Goal: Task Accomplishment & Management: Use online tool/utility

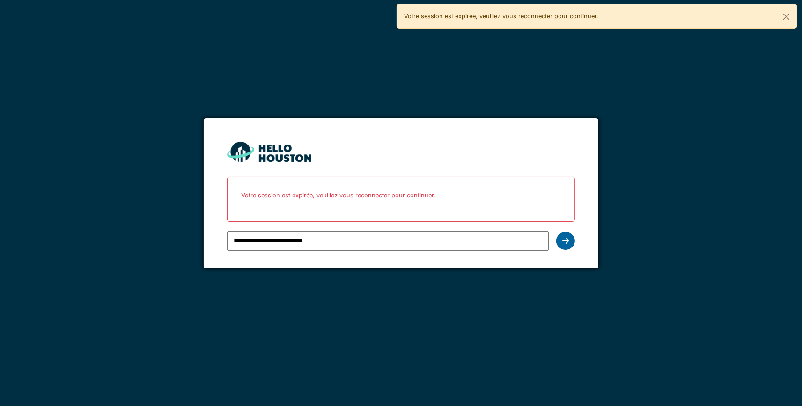
click at [565, 242] on icon at bounding box center [565, 240] width 7 height 7
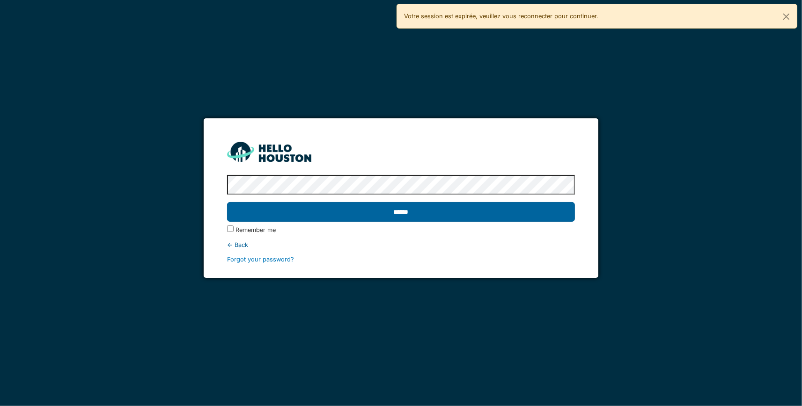
click at [355, 216] on input "******" at bounding box center [401, 212] width 348 height 20
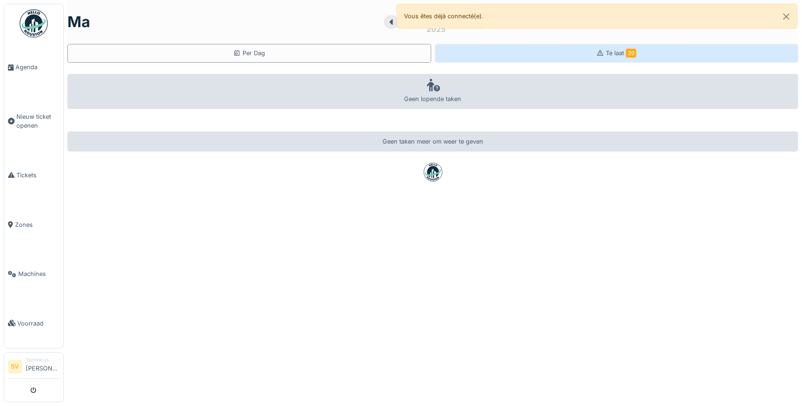
click at [610, 52] on span "Te laat 29" at bounding box center [621, 53] width 30 height 7
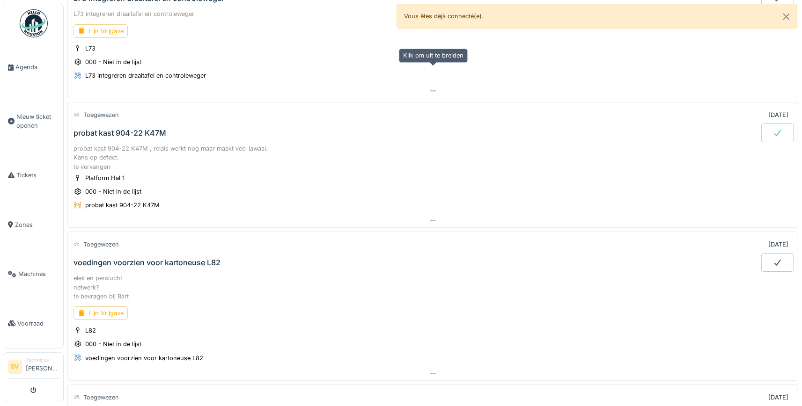
scroll to position [1313, 0]
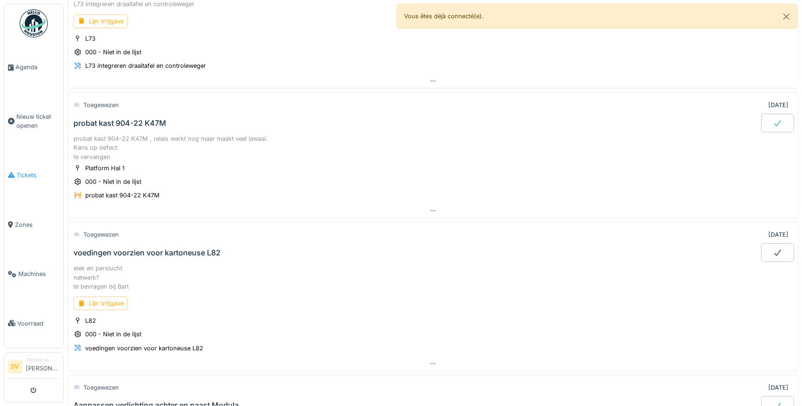
click at [34, 171] on span "Tickets" at bounding box center [37, 175] width 43 height 9
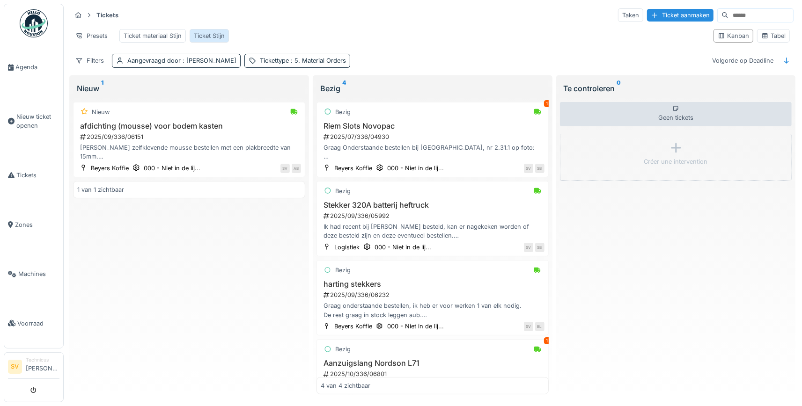
click at [209, 32] on div "Ticket Stijn" at bounding box center [209, 35] width 31 height 9
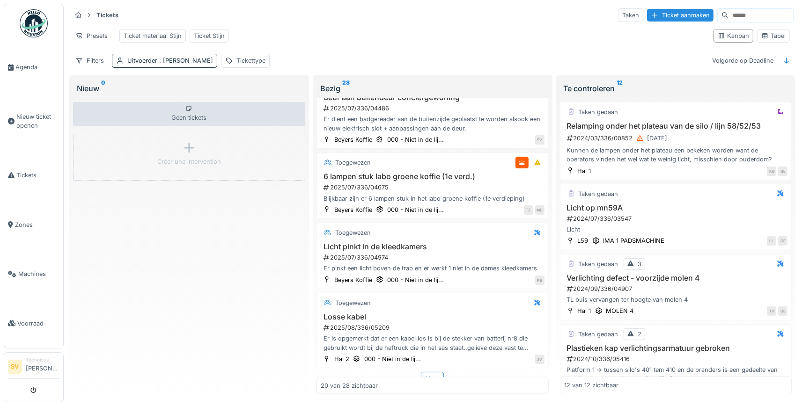
scroll to position [1277, 0]
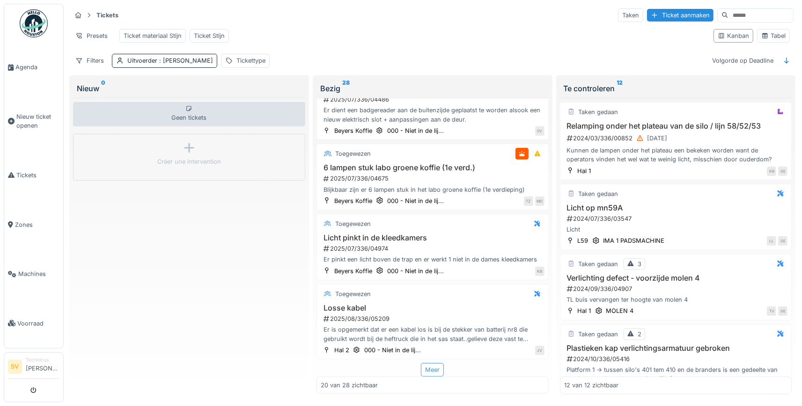
click at [433, 374] on div "Meer" at bounding box center [432, 370] width 23 height 14
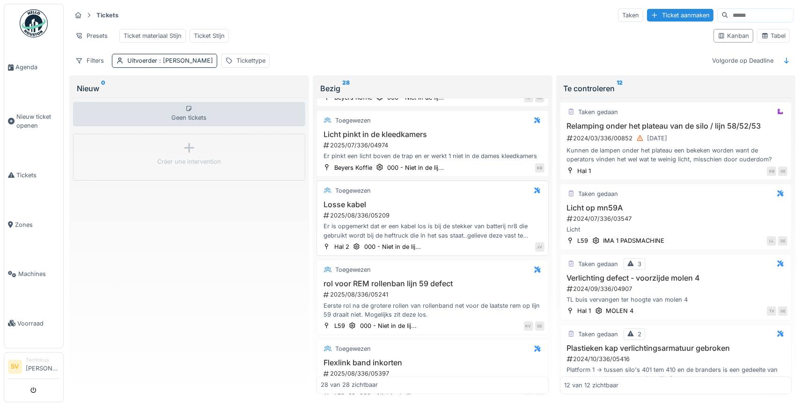
scroll to position [1408, 0]
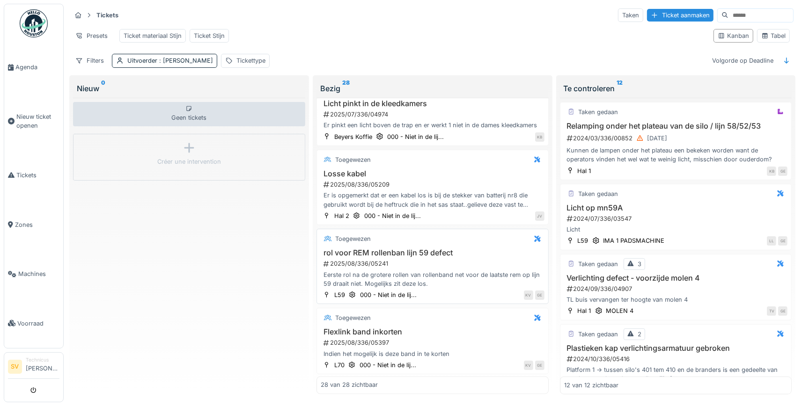
click at [435, 263] on div "rol voor REM rollenban lijn 59 defect 2025/08/336/05241 Eerste rol na de groter…" at bounding box center [433, 269] width 224 height 40
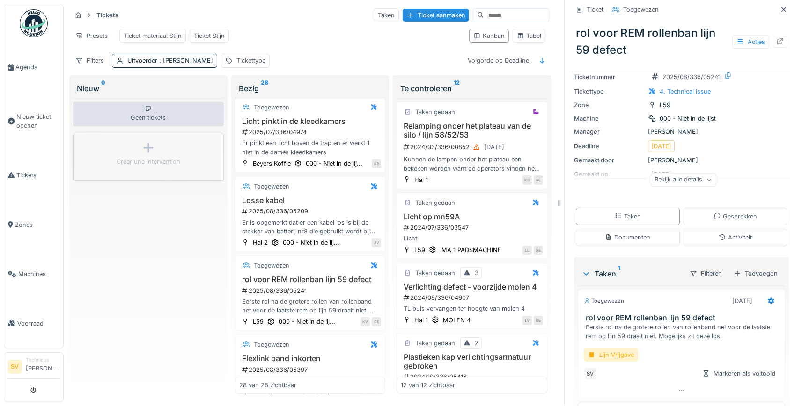
scroll to position [68, 0]
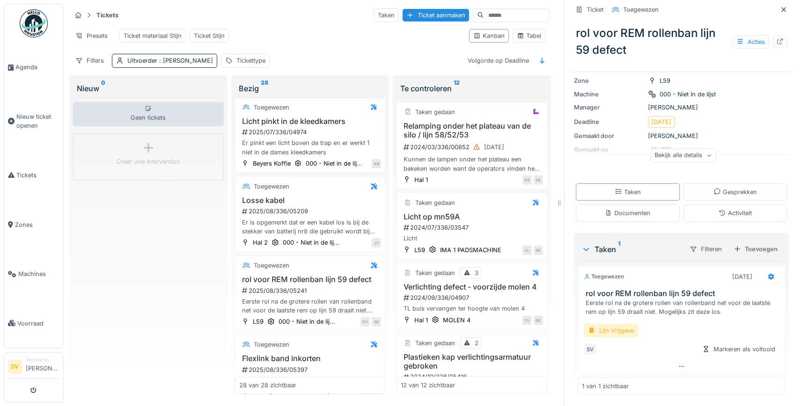
click at [615, 331] on div "Lijn Vrijgave" at bounding box center [611, 331] width 54 height 14
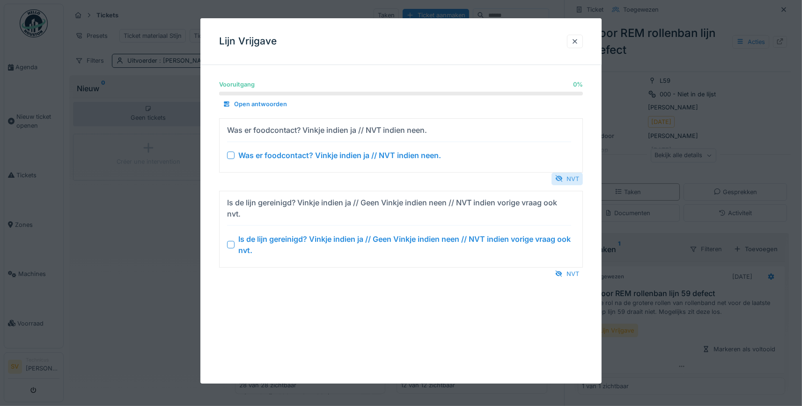
click at [566, 183] on div "NVT" at bounding box center [566, 179] width 31 height 13
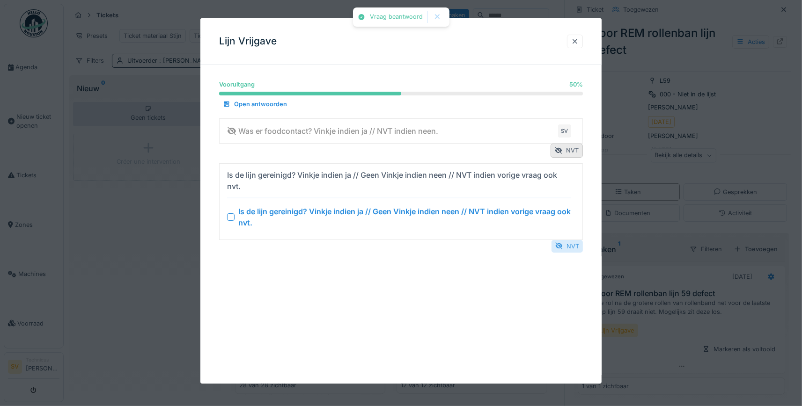
click at [562, 246] on div at bounding box center [558, 246] width 7 height 9
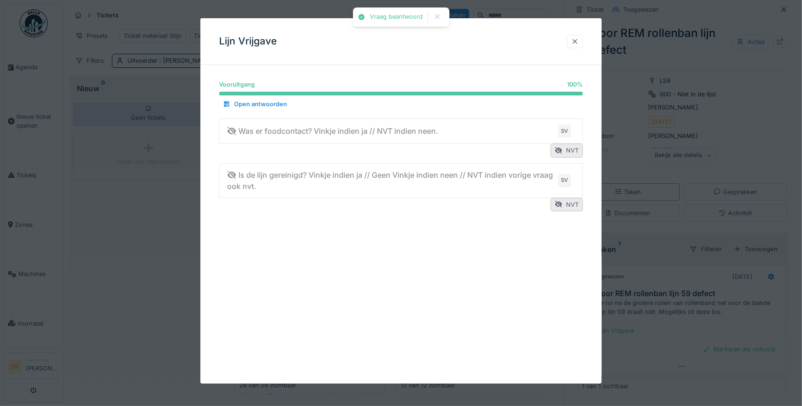
click at [577, 44] on div at bounding box center [574, 41] width 7 height 9
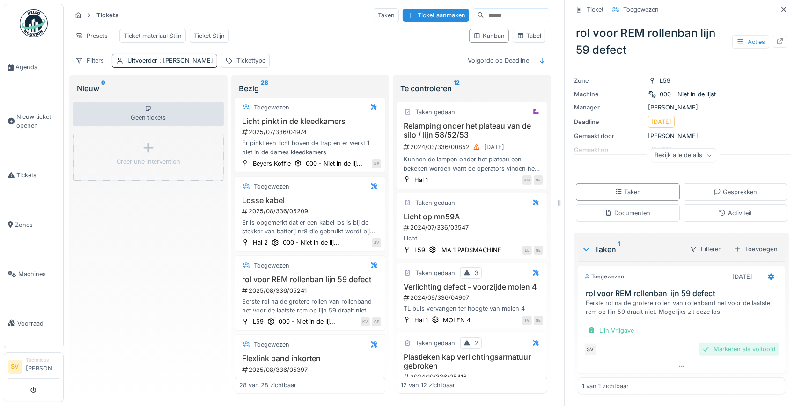
click at [737, 348] on div "Markeren als voltooid" at bounding box center [738, 349] width 81 height 13
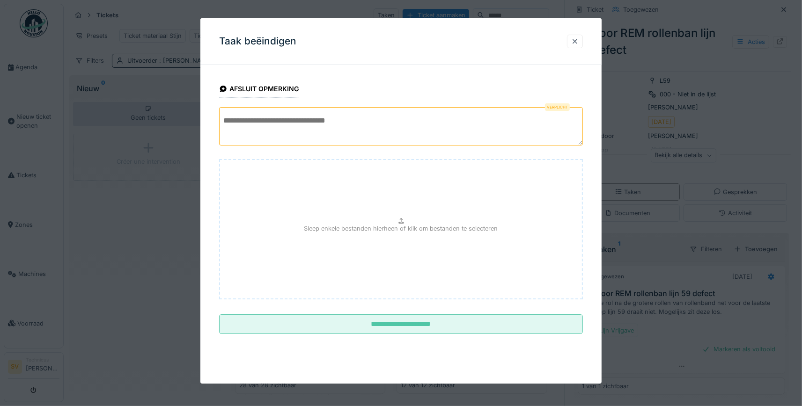
click at [290, 121] on textarea at bounding box center [401, 126] width 364 height 38
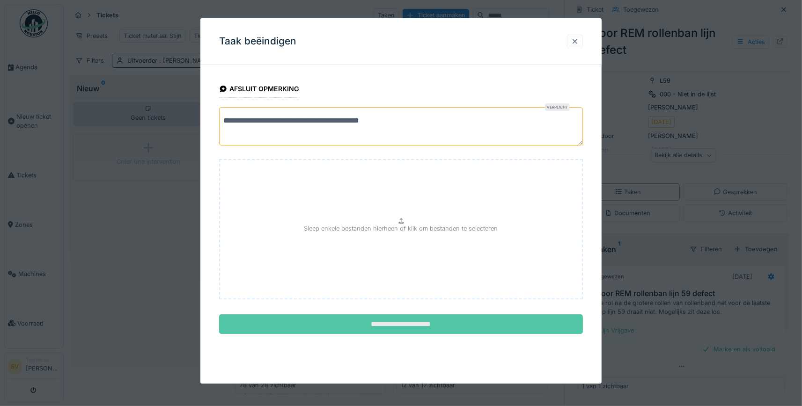
type textarea "**********"
click at [375, 324] on input "**********" at bounding box center [401, 325] width 364 height 20
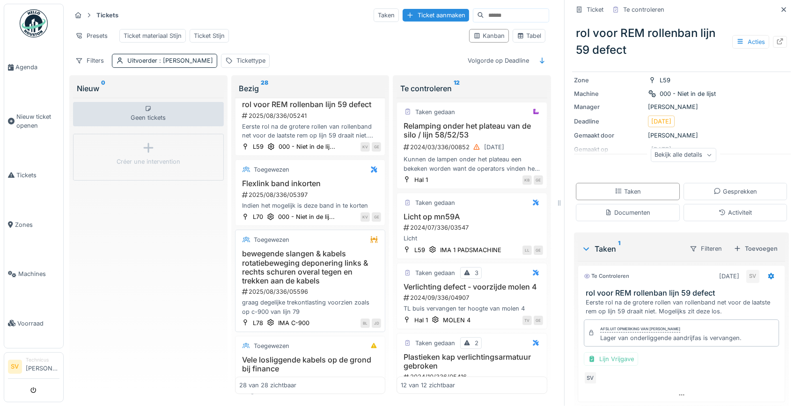
scroll to position [1973, 0]
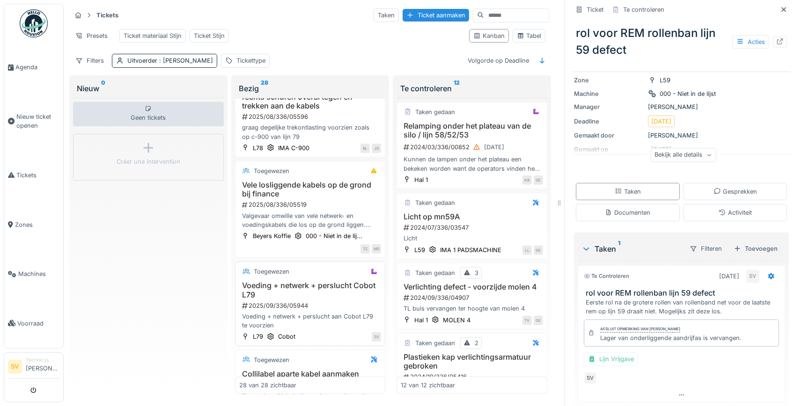
click at [308, 287] on div "Voeding + netwerk + perslucht Cobot L79 2025/09/336/05944 Voeding + netwerk + p…" at bounding box center [310, 305] width 142 height 49
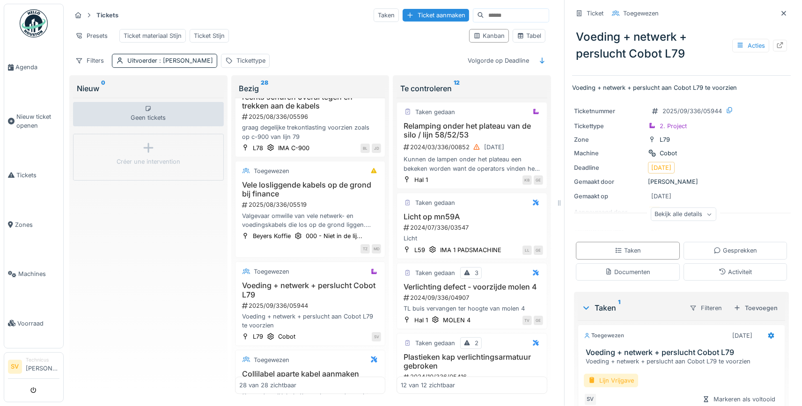
click at [623, 380] on div "Lijn Vrijgave" at bounding box center [611, 381] width 54 height 14
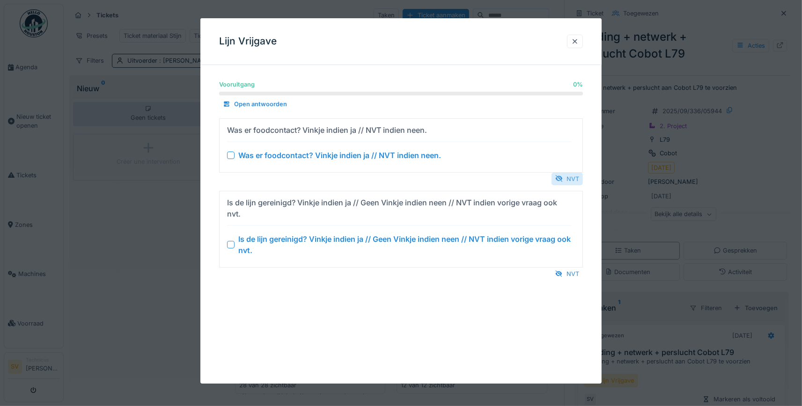
click at [568, 177] on div "NVT" at bounding box center [566, 179] width 31 height 13
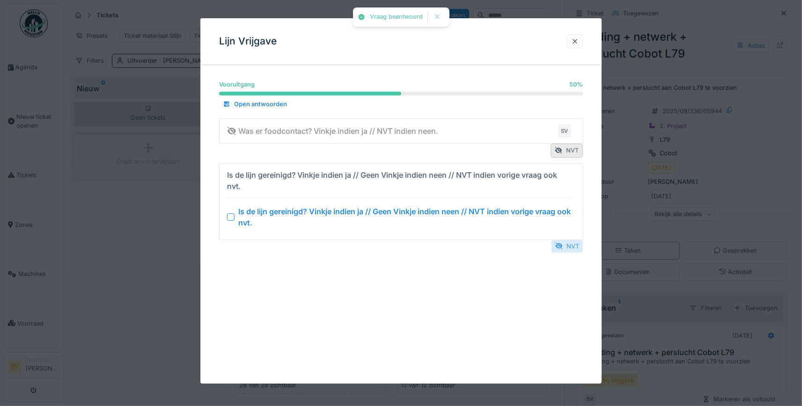
drag, startPoint x: 576, startPoint y: 243, endPoint x: 564, endPoint y: 250, distance: 14.2
click at [571, 246] on div "NVT" at bounding box center [566, 246] width 31 height 13
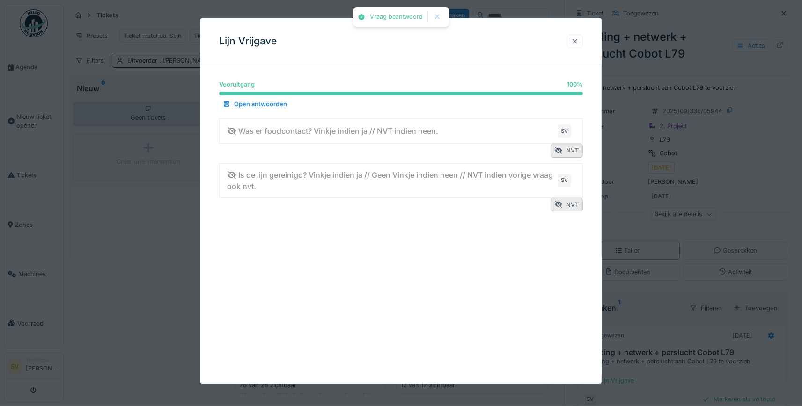
click at [575, 42] on div at bounding box center [574, 41] width 7 height 9
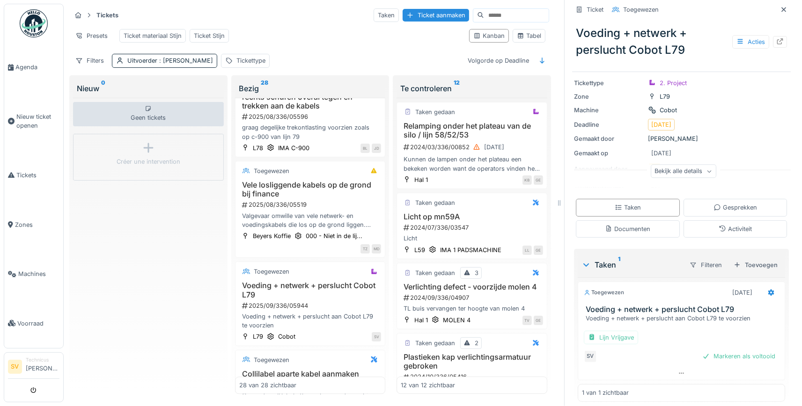
scroll to position [51, 0]
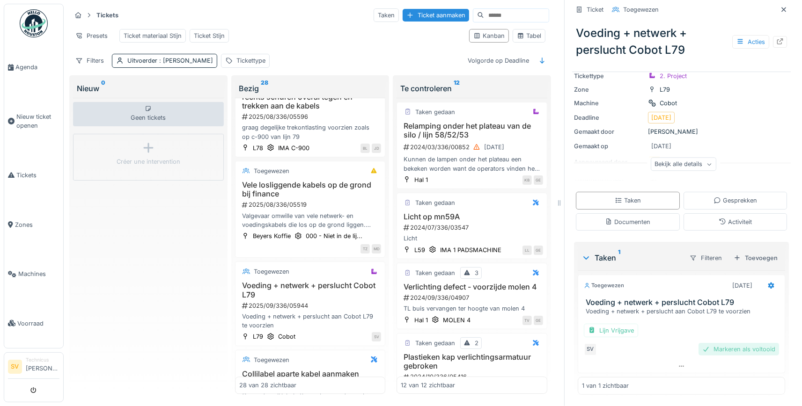
click at [760, 349] on div "Markeren als voltooid" at bounding box center [738, 349] width 81 height 13
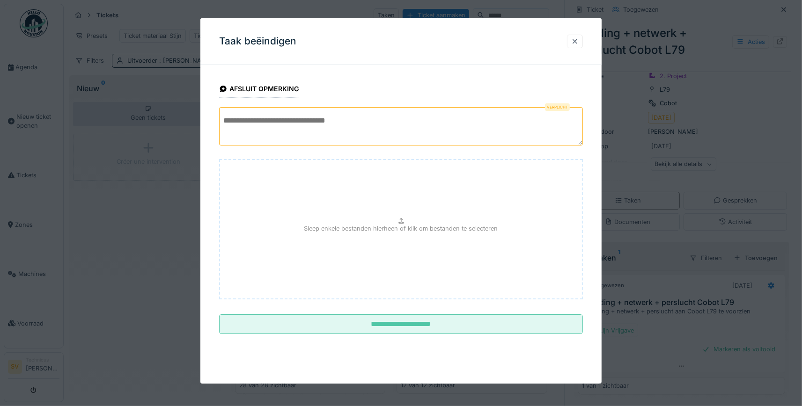
click at [349, 127] on textarea at bounding box center [401, 126] width 364 height 38
click at [296, 128] on textarea at bounding box center [401, 126] width 364 height 38
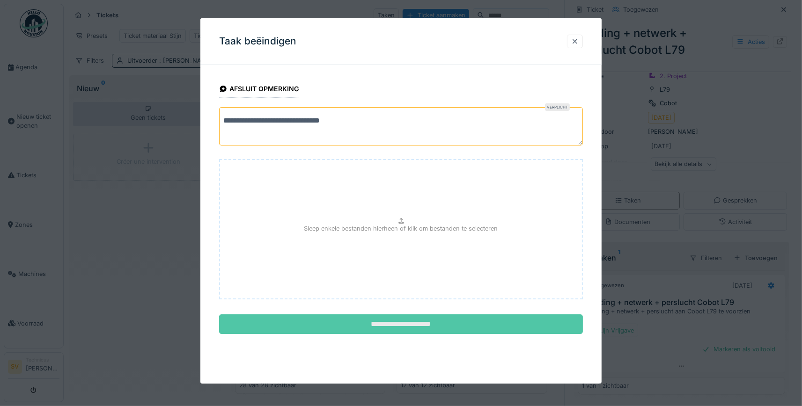
type textarea "**********"
click at [405, 318] on input "**********" at bounding box center [401, 325] width 364 height 20
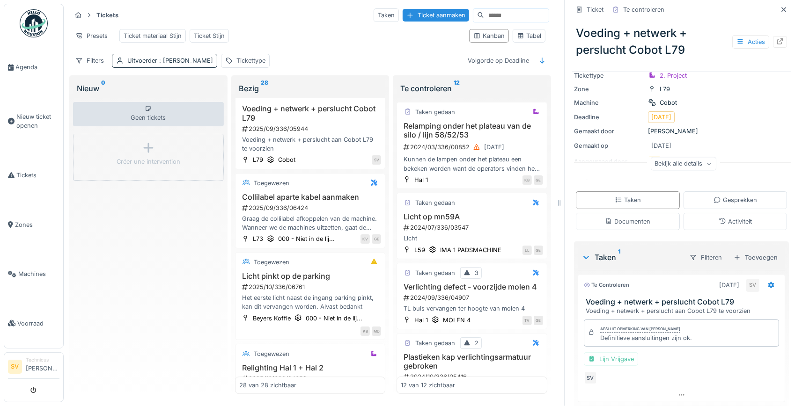
scroll to position [2139, 0]
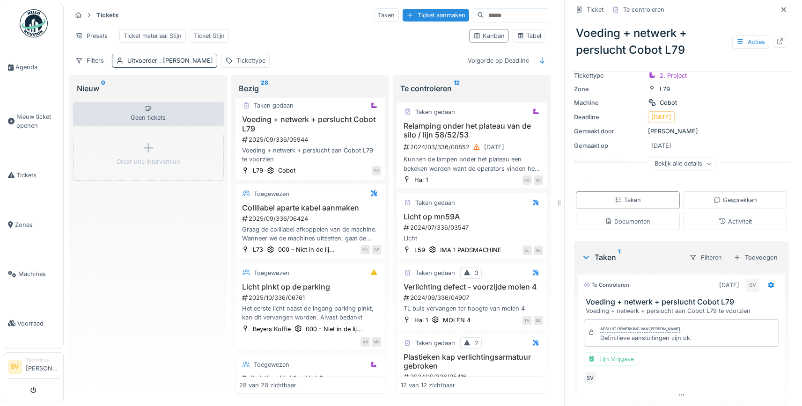
click at [153, 249] on div "Geen tickets Créer une intervention" at bounding box center [148, 246] width 151 height 297
click at [35, 171] on span "Tickets" at bounding box center [37, 175] width 43 height 9
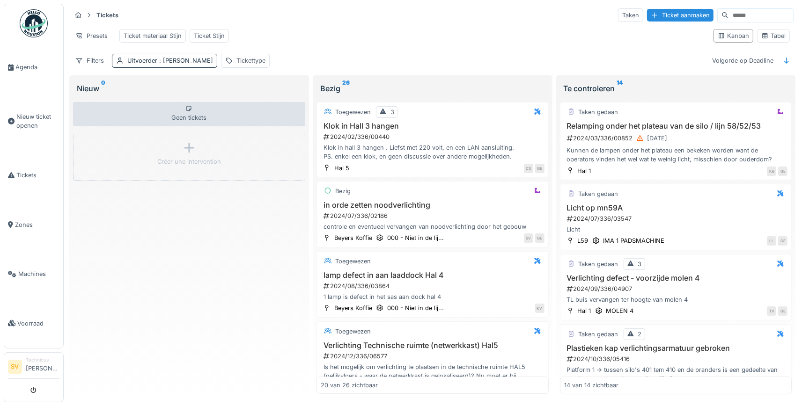
click at [503, 22] on div "Tickets Taken Ticket aanmaken" at bounding box center [432, 14] width 722 height 15
click at [27, 319] on span "Voorraad" at bounding box center [38, 323] width 42 height 9
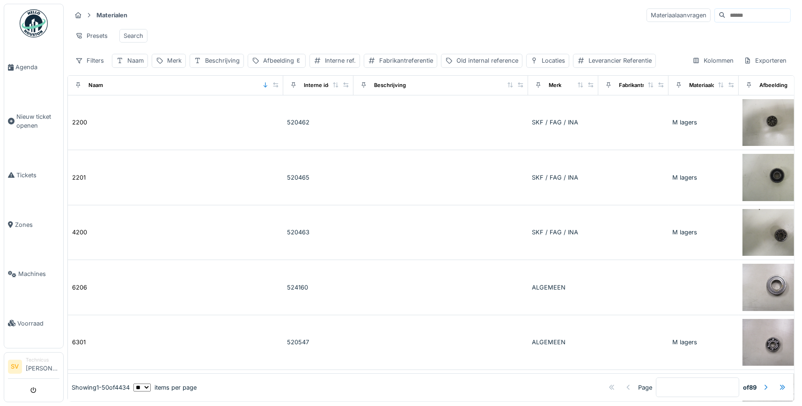
click at [726, 14] on input at bounding box center [758, 15] width 65 height 13
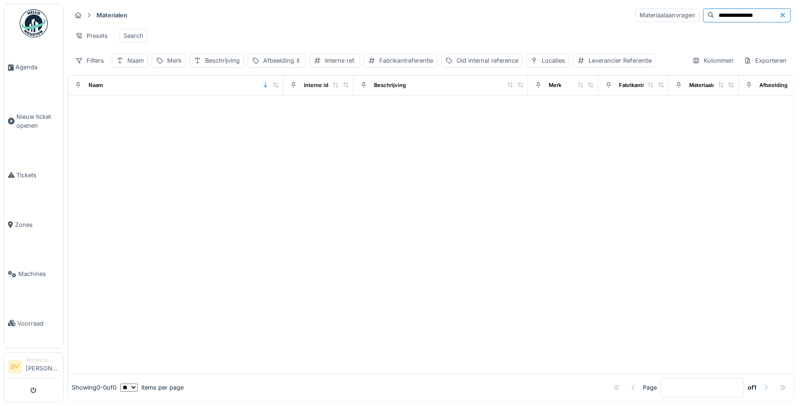
drag, startPoint x: 713, startPoint y: 14, endPoint x: 796, endPoint y: 10, distance: 83.9
click at [779, 10] on input "**********" at bounding box center [746, 15] width 65 height 13
type input "****"
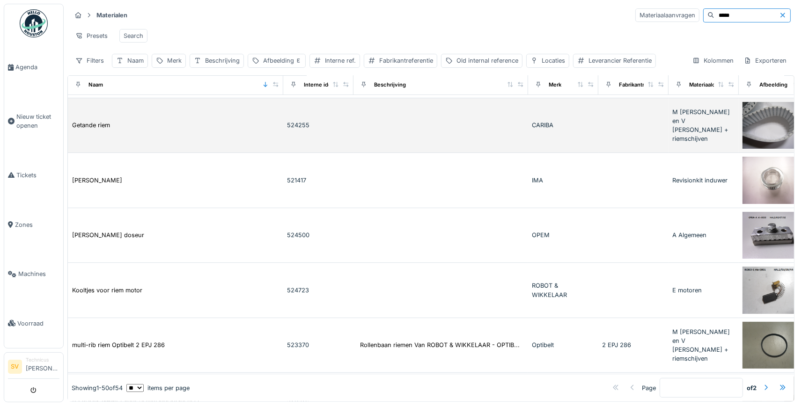
scroll to position [219, 0]
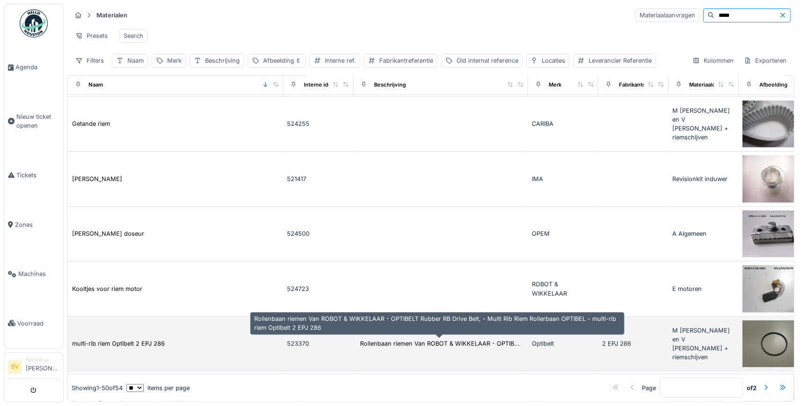
click at [363, 339] on div "Rollenbaan riemen Van ROBOT & WIKKELAAR - OPTIB..." at bounding box center [440, 343] width 160 height 9
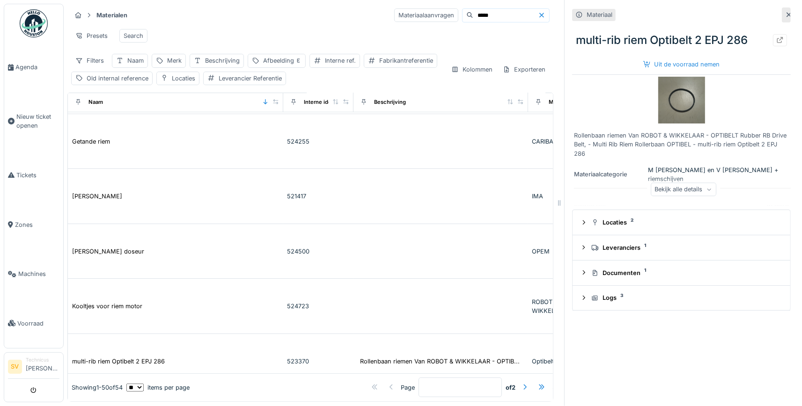
click at [691, 108] on img at bounding box center [681, 100] width 47 height 47
click at [581, 222] on icon at bounding box center [583, 223] width 7 height 6
click at [612, 265] on div "Hoeveelheid" at bounding box center [617, 261] width 70 height 9
click at [601, 249] on div "modula" at bounding box center [593, 245] width 22 height 9
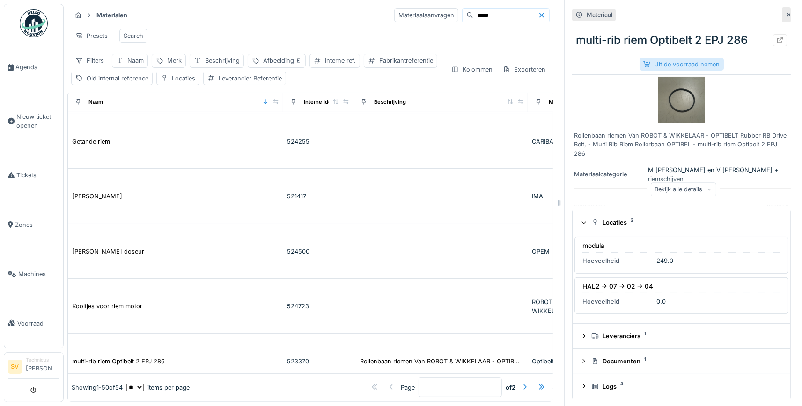
click at [690, 62] on div "Uit de voorraad nemen" at bounding box center [681, 64] width 84 height 13
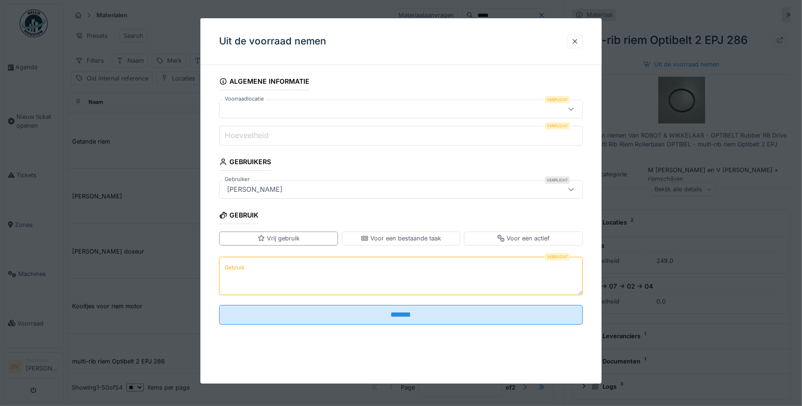
click at [252, 137] on label "Hoeveelheid" at bounding box center [247, 135] width 48 height 11
click at [252, 137] on input "Hoeveelheid" at bounding box center [401, 136] width 364 height 20
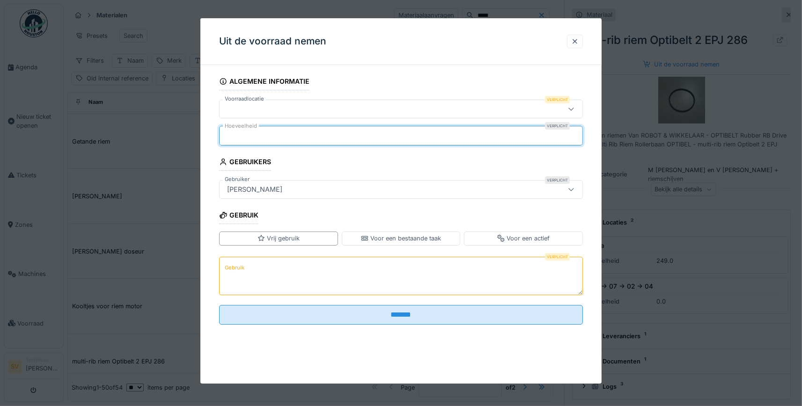
type input "*"
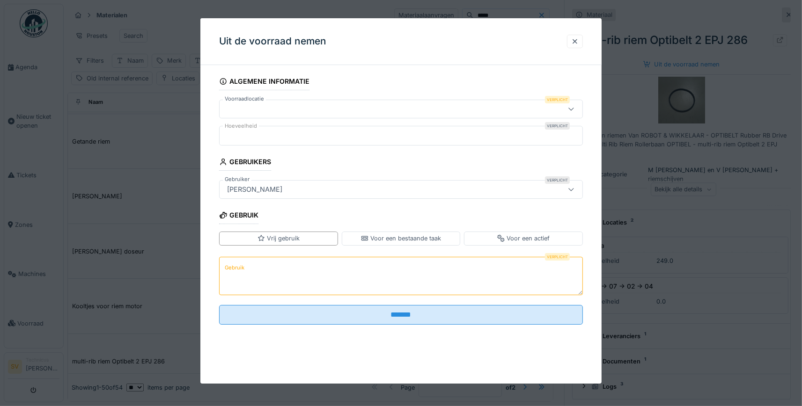
click at [246, 284] on textarea "Gebruik" at bounding box center [401, 276] width 364 height 38
type textarea "**********"
click at [567, 111] on div at bounding box center [571, 109] width 22 height 18
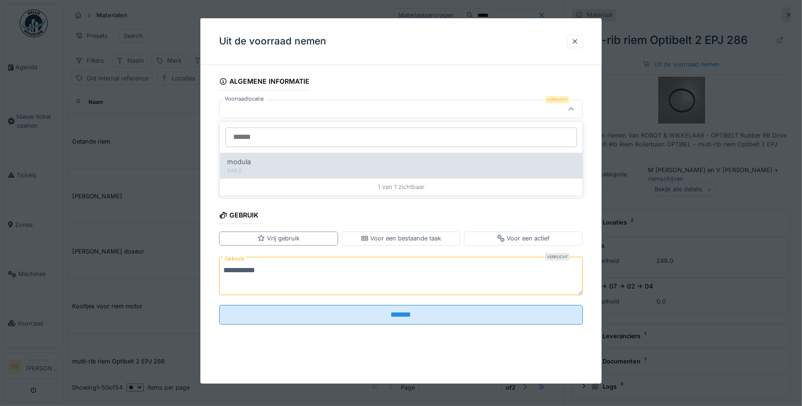
click at [239, 170] on div "249.0" at bounding box center [401, 171] width 348 height 8
type input "******"
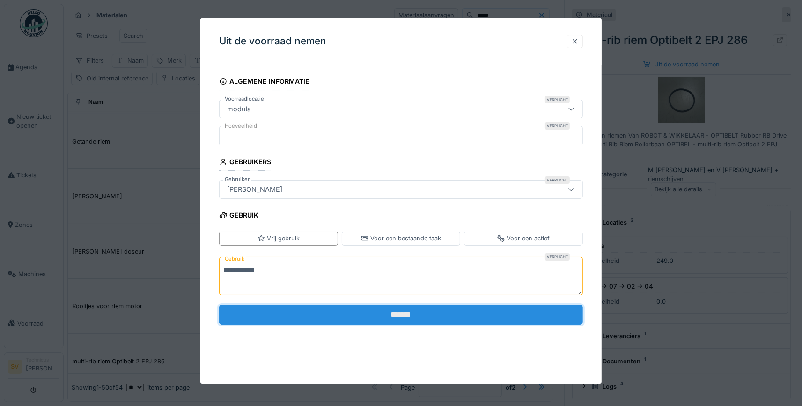
click at [417, 315] on input "*******" at bounding box center [401, 315] width 364 height 20
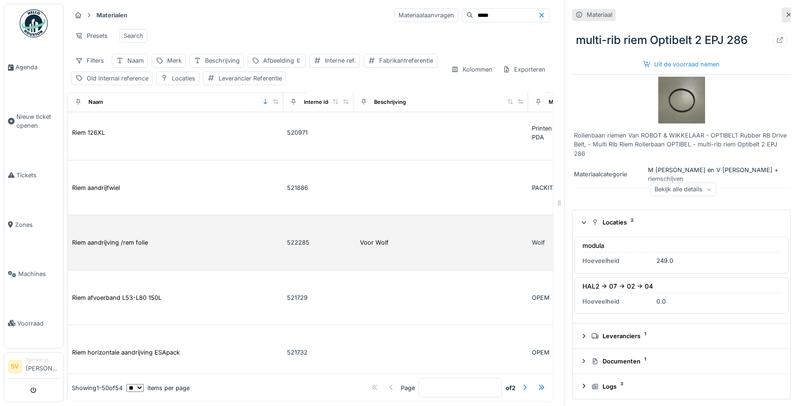
scroll to position [613, 0]
click at [176, 237] on div "Riem aandrijving /rem folie" at bounding box center [176, 242] width 208 height 10
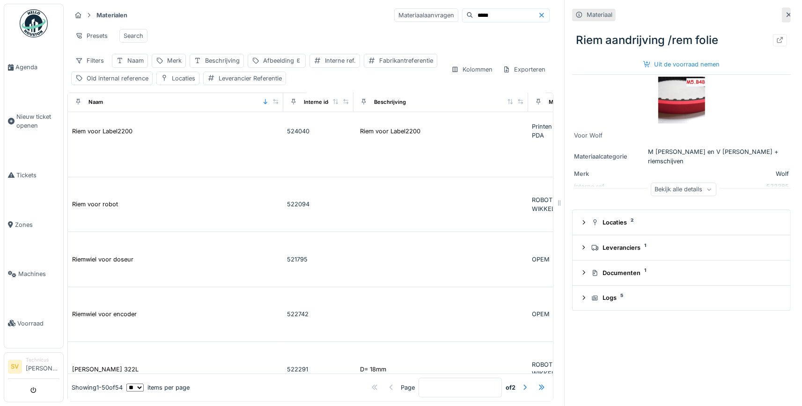
scroll to position [1357, 0]
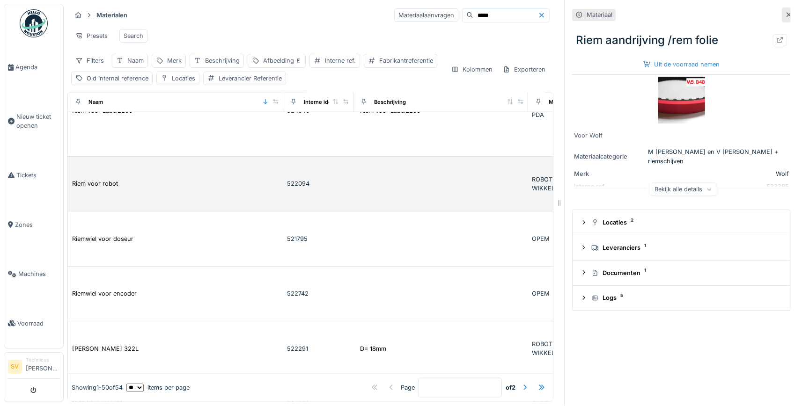
click at [170, 179] on div "Riem voor robot" at bounding box center [176, 184] width 208 height 10
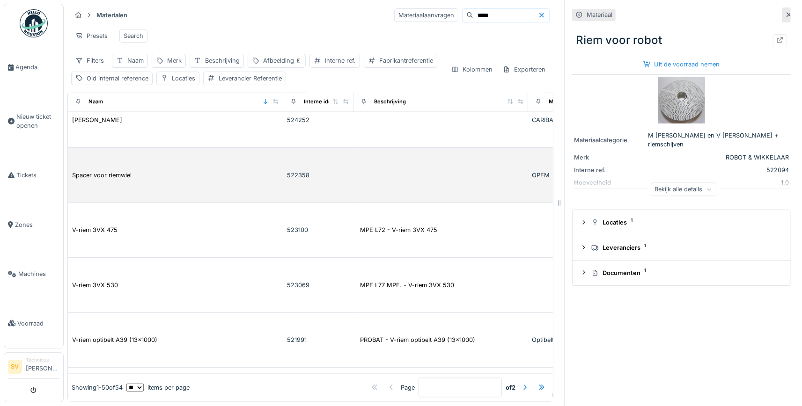
scroll to position [1707, 0]
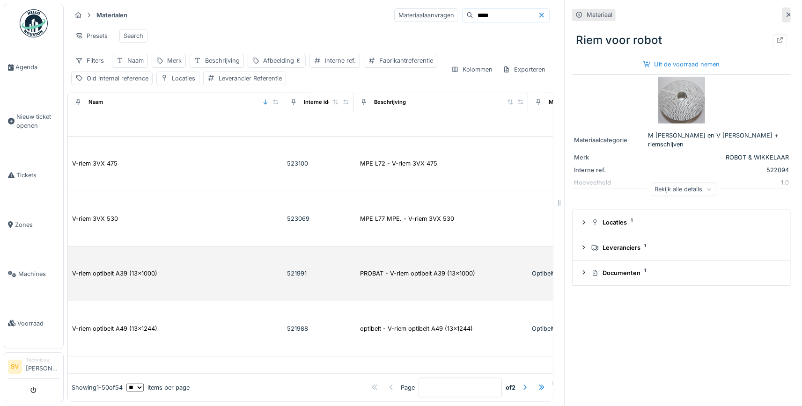
click at [169, 252] on td "V-riem optibelt A39 (13x1000)" at bounding box center [175, 274] width 215 height 55
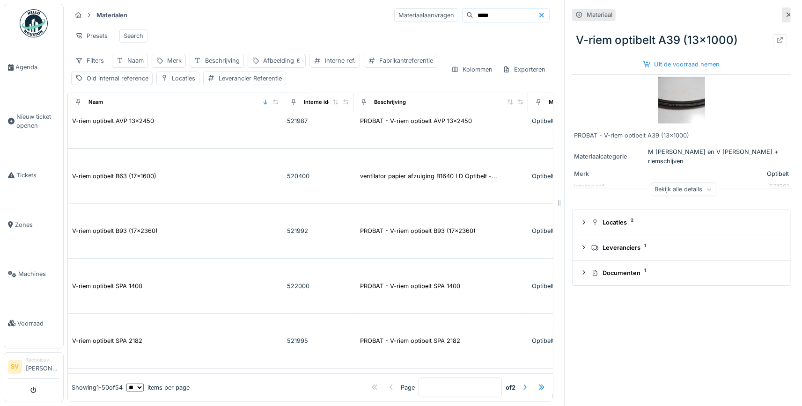
scroll to position [2145, 0]
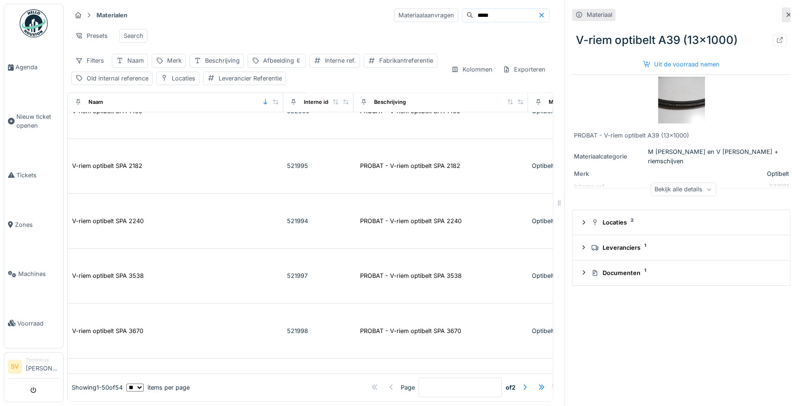
click at [787, 14] on icon at bounding box center [788, 15] width 7 height 6
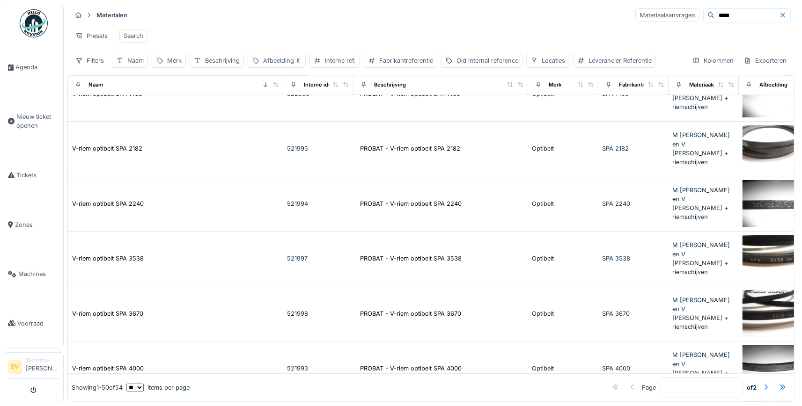
click at [719, 16] on input "****" at bounding box center [746, 15] width 65 height 13
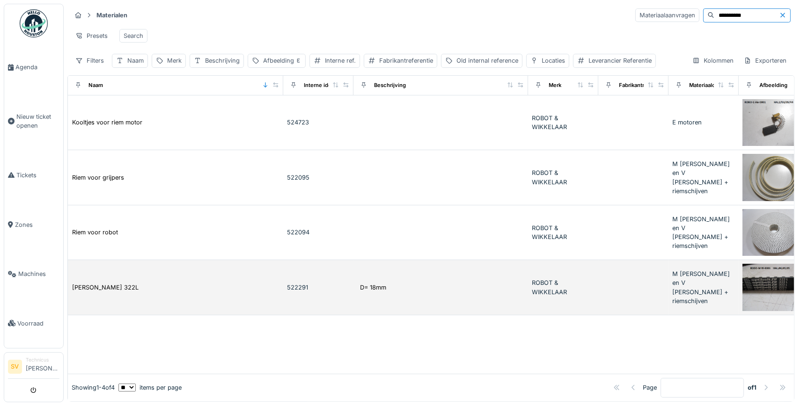
click at [414, 291] on div "D= 18mm" at bounding box center [440, 287] width 167 height 11
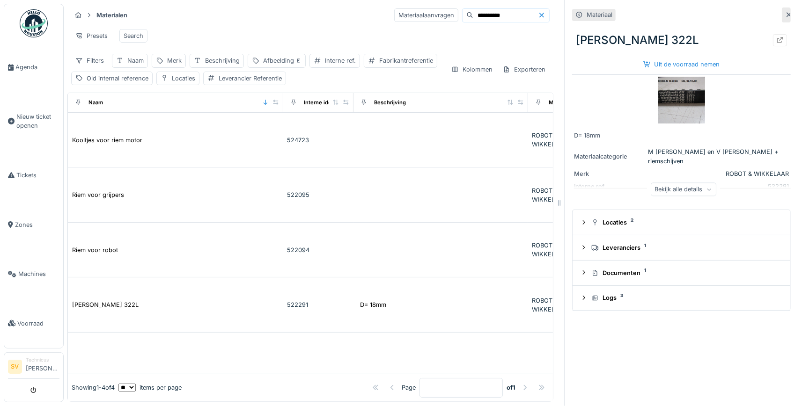
click at [786, 12] on div at bounding box center [788, 14] width 7 height 9
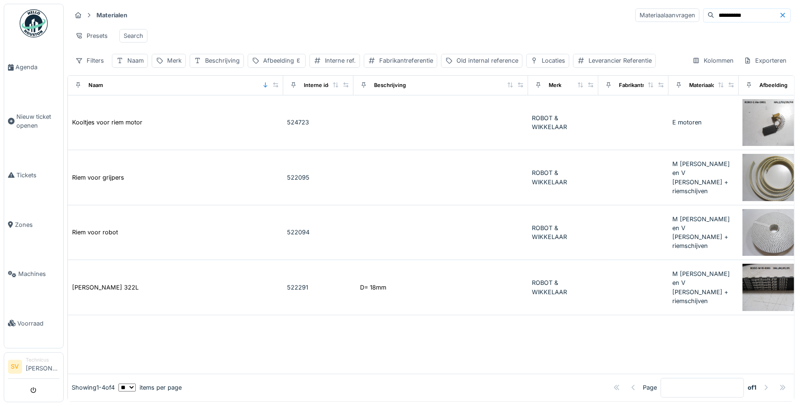
drag, startPoint x: 764, startPoint y: 15, endPoint x: 710, endPoint y: 21, distance: 54.6
click at [714, 21] on input "**********" at bounding box center [746, 15] width 65 height 13
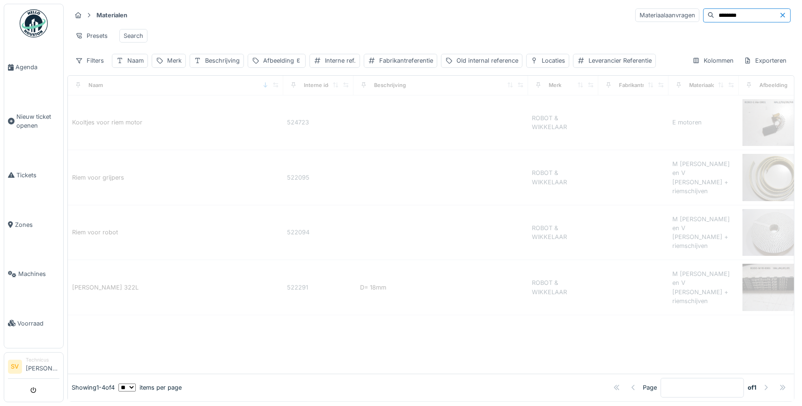
type input "********"
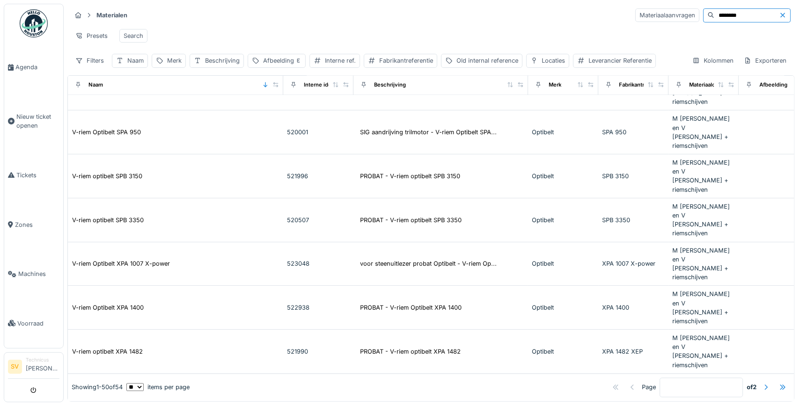
scroll to position [2525, 0]
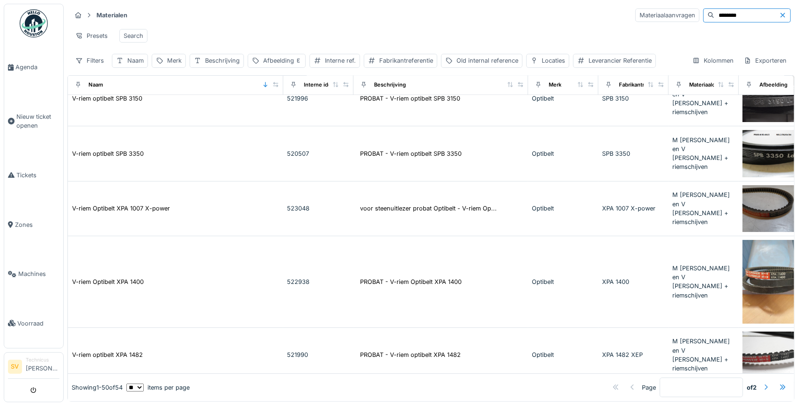
click at [766, 389] on div at bounding box center [765, 387] width 7 height 9
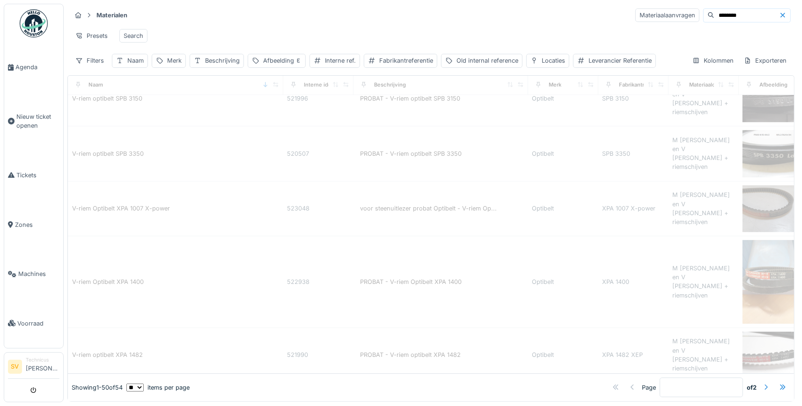
scroll to position [0, 0]
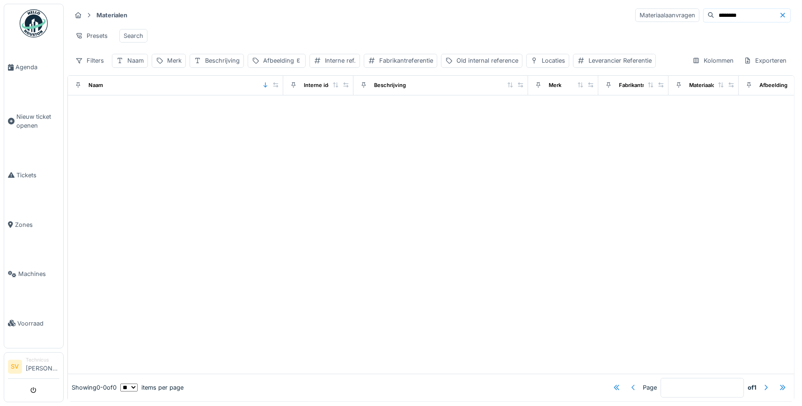
click at [630, 386] on div at bounding box center [633, 387] width 7 height 9
click at [630, 387] on div at bounding box center [633, 387] width 7 height 9
type input "*"
click at [630, 385] on div at bounding box center [633, 387] width 7 height 9
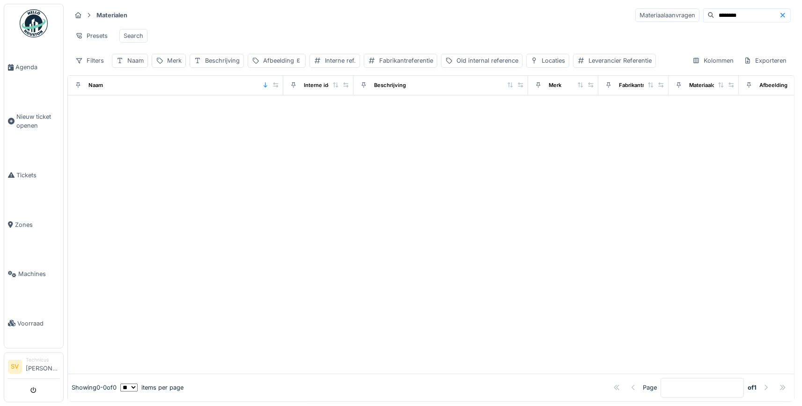
click at [630, 385] on div at bounding box center [633, 387] width 7 height 9
click at [723, 17] on input "********" at bounding box center [746, 15] width 65 height 13
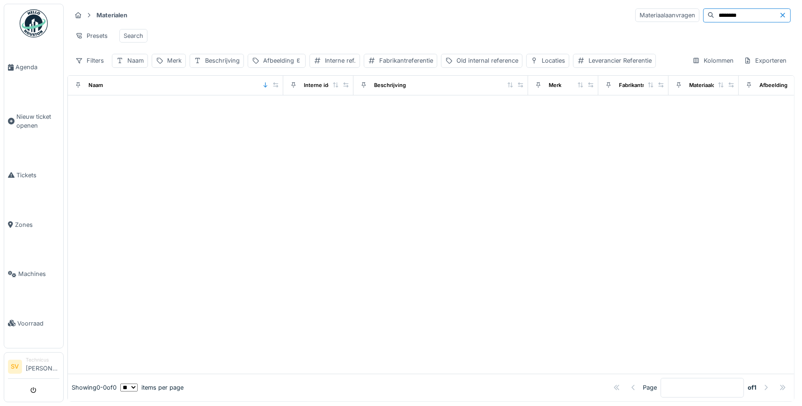
click at [786, 17] on icon at bounding box center [782, 15] width 7 height 6
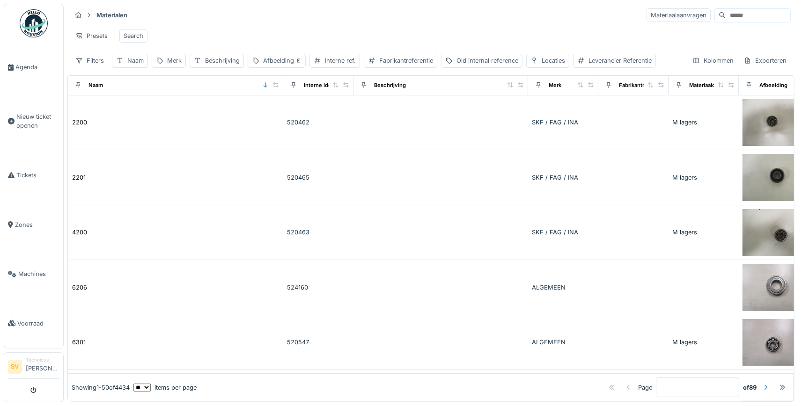
click at [726, 18] on input at bounding box center [758, 15] width 65 height 13
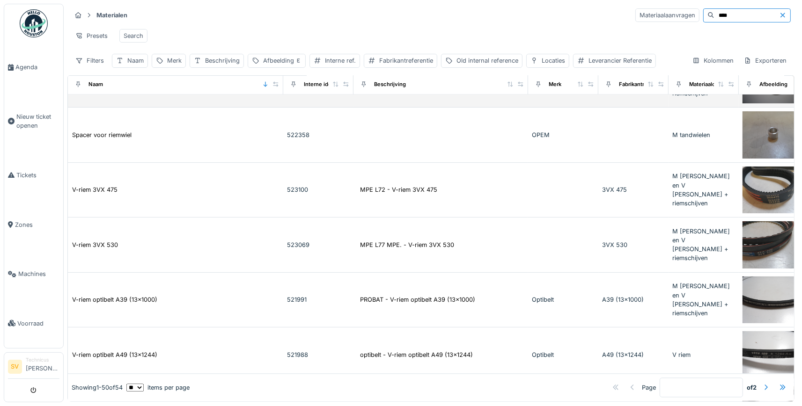
scroll to position [1707, 0]
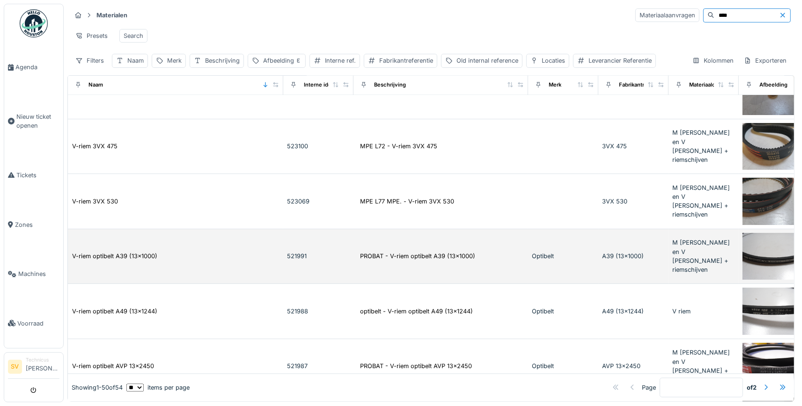
type input "****"
click at [215, 263] on td "V-riem optibelt A39 (13x1000)" at bounding box center [175, 256] width 215 height 55
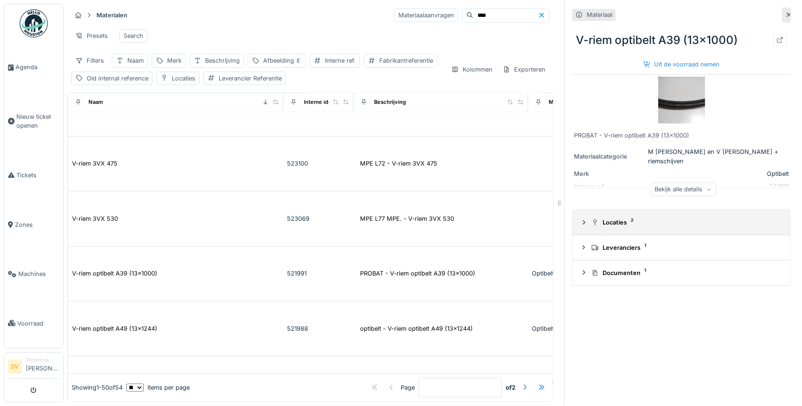
click at [587, 223] on icon at bounding box center [583, 223] width 7 height 6
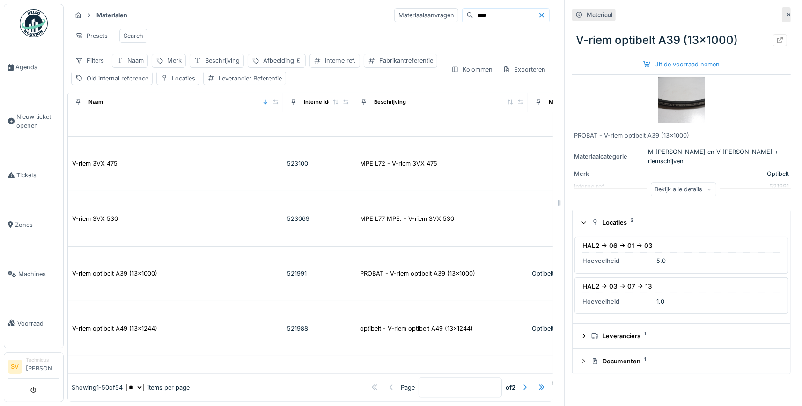
click at [789, 12] on div at bounding box center [788, 14] width 7 height 9
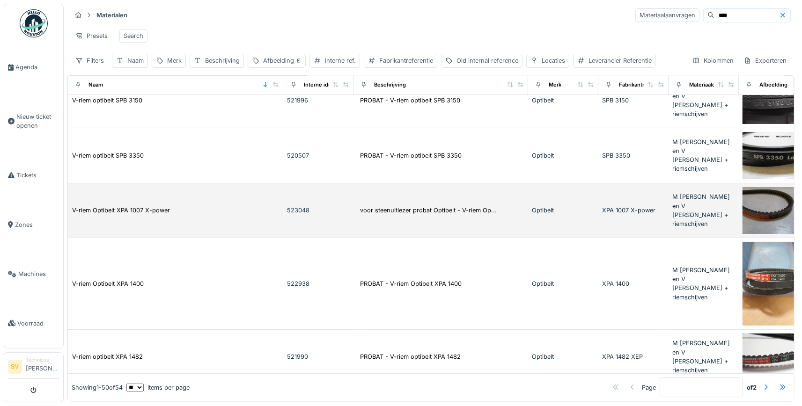
scroll to position [2525, 0]
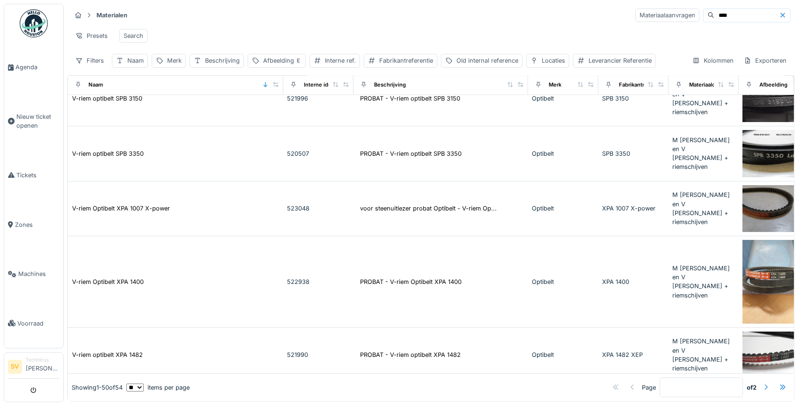
click at [765, 390] on div at bounding box center [765, 387] width 7 height 9
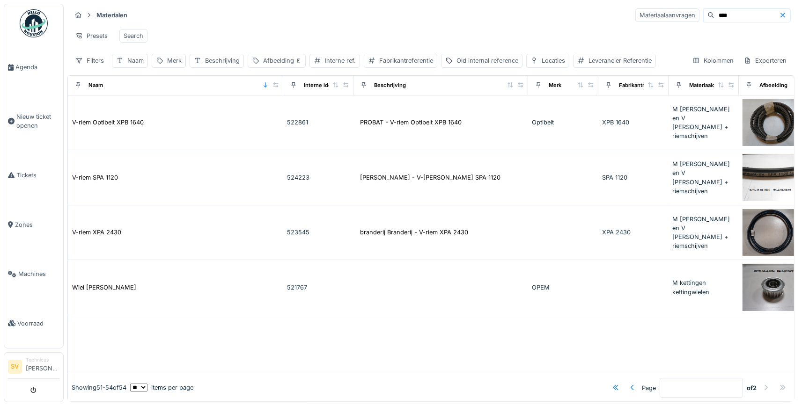
type input "*"
drag, startPoint x: 724, startPoint y: 15, endPoint x: 647, endPoint y: 25, distance: 77.5
click at [714, 22] on input "****" at bounding box center [746, 15] width 65 height 13
type input "***"
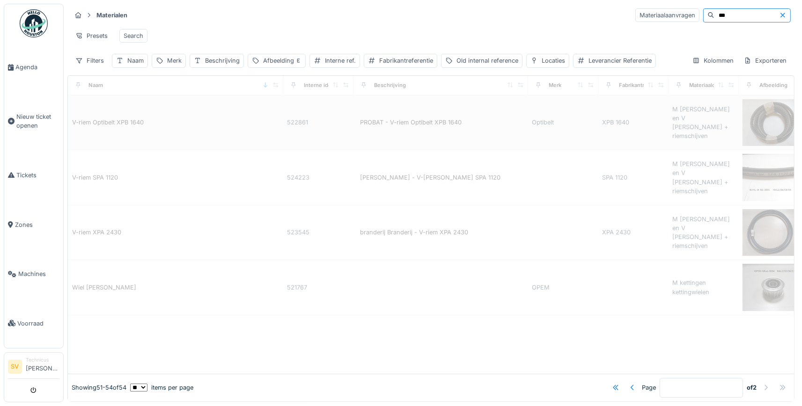
type input "*"
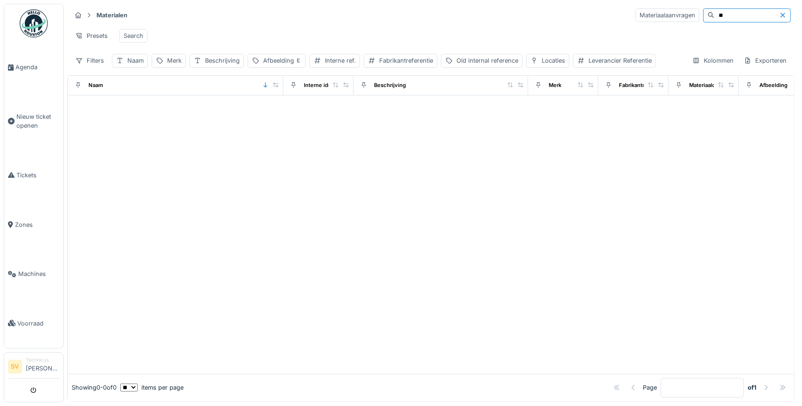
type input "*"
type input "******"
click at [779, 15] on icon at bounding box center [782, 15] width 7 height 6
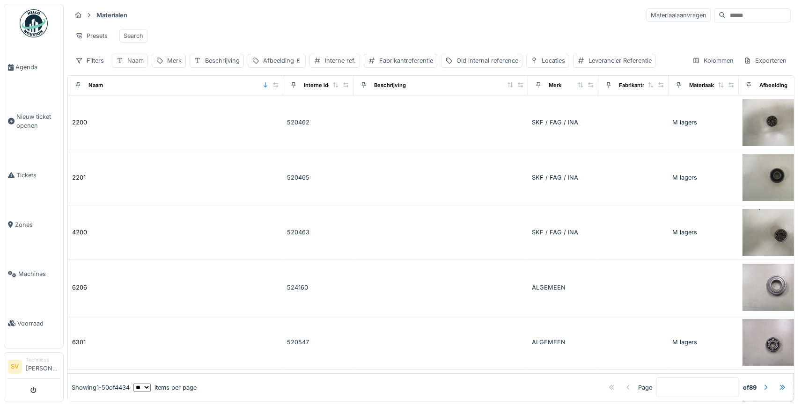
click at [137, 64] on div "Naam" at bounding box center [135, 60] width 16 height 9
click at [149, 106] on input "Naam" at bounding box center [163, 106] width 95 height 20
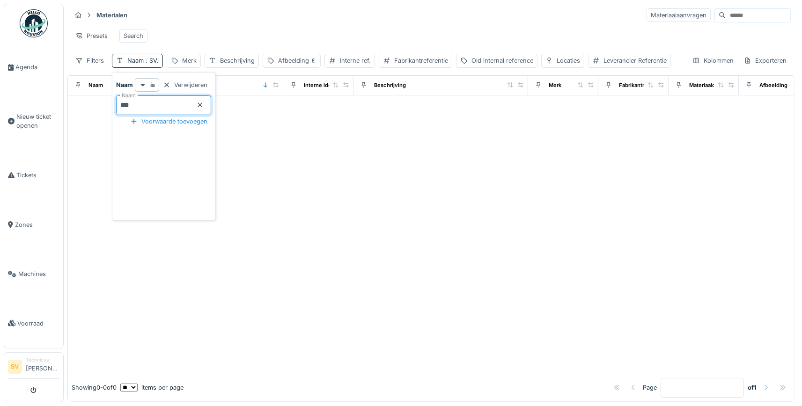
type input "**"
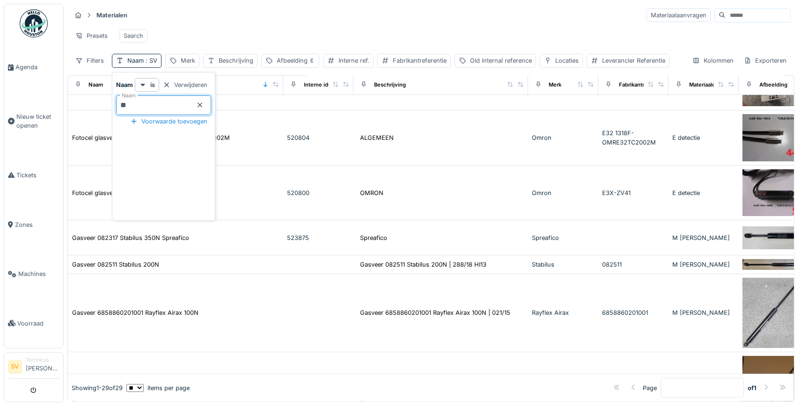
scroll to position [569, 0]
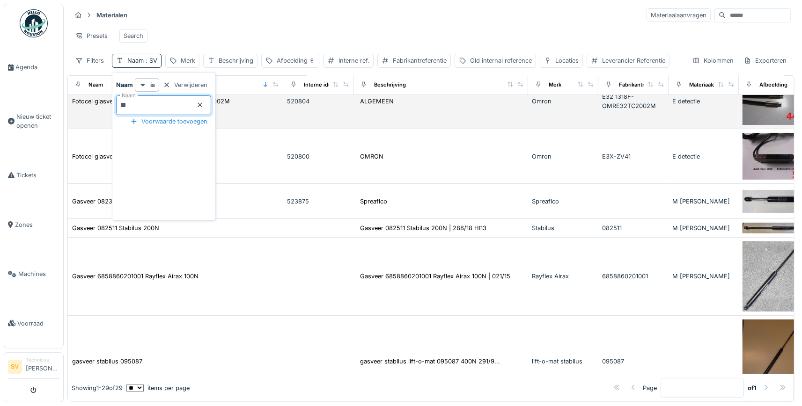
click at [101, 120] on td "Fotocel glasvezel Omron E32 1318F-OMRE32TC2002M" at bounding box center [175, 101] width 215 height 55
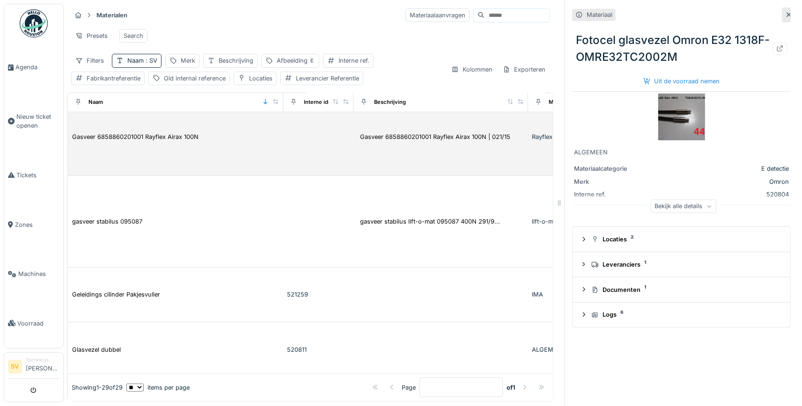
scroll to position [744, 0]
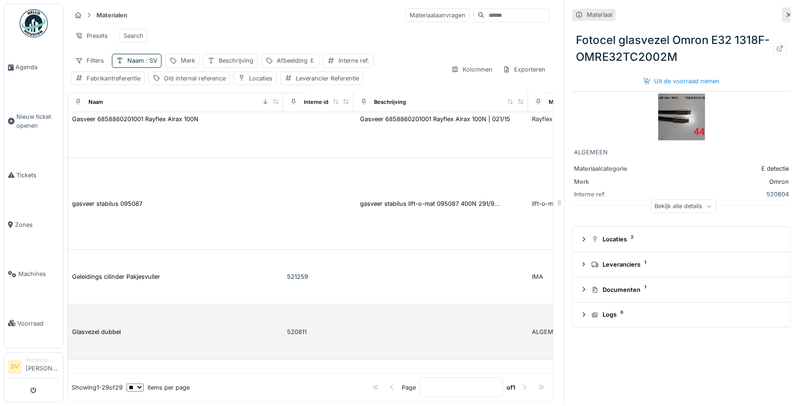
click at [148, 341] on td "Glasvezel dubbel" at bounding box center [175, 332] width 215 height 55
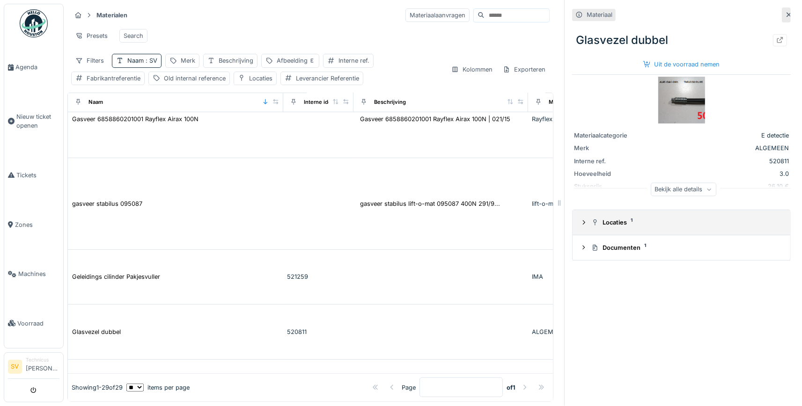
click at [581, 223] on icon at bounding box center [583, 223] width 7 height 6
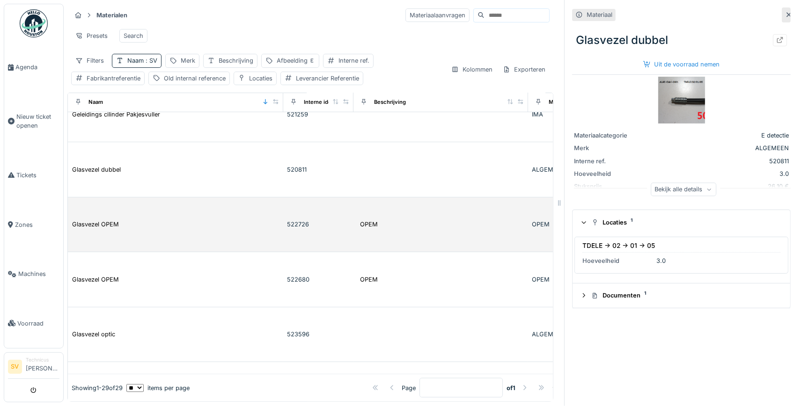
scroll to position [919, 0]
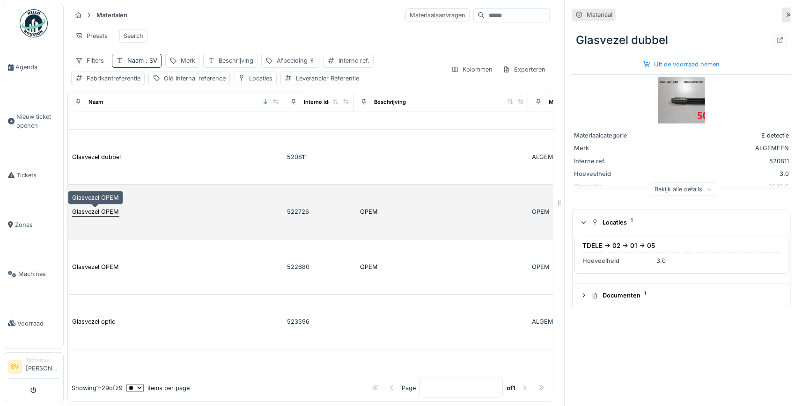
click at [106, 214] on div "Glasvezel OPEM" at bounding box center [95, 211] width 47 height 9
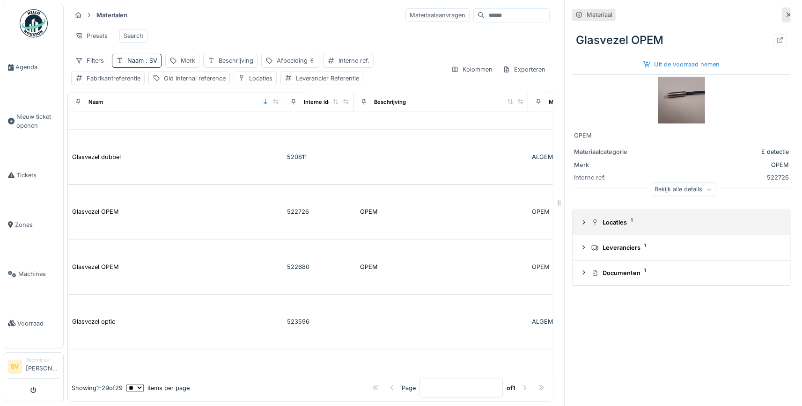
click at [586, 224] on icon at bounding box center [583, 223] width 7 height 6
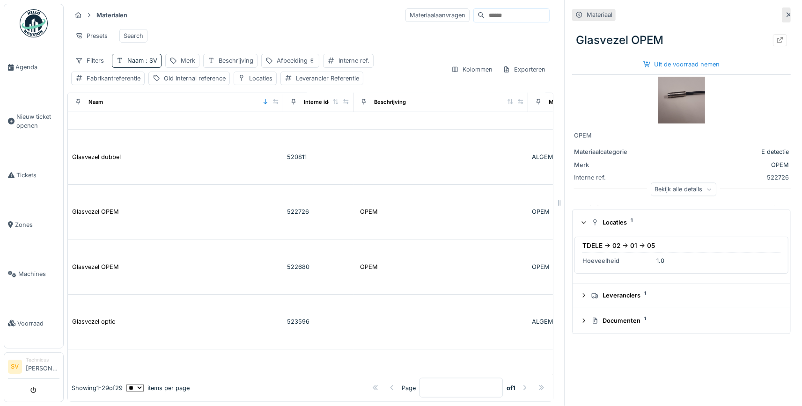
click at [689, 102] on img at bounding box center [681, 100] width 47 height 47
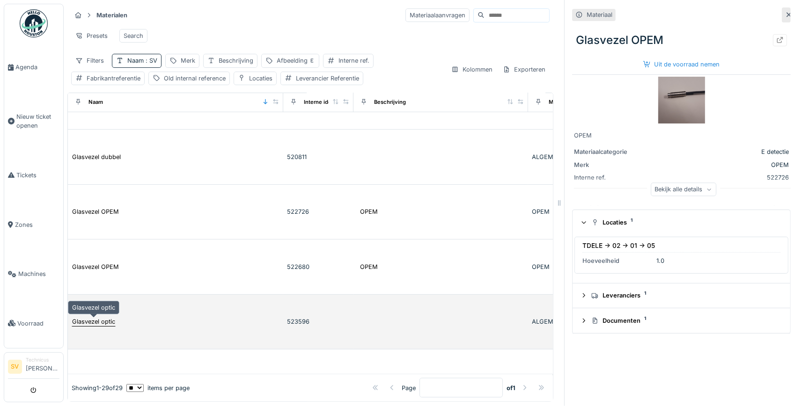
click at [111, 319] on div "Glasvezel optic" at bounding box center [93, 321] width 43 height 9
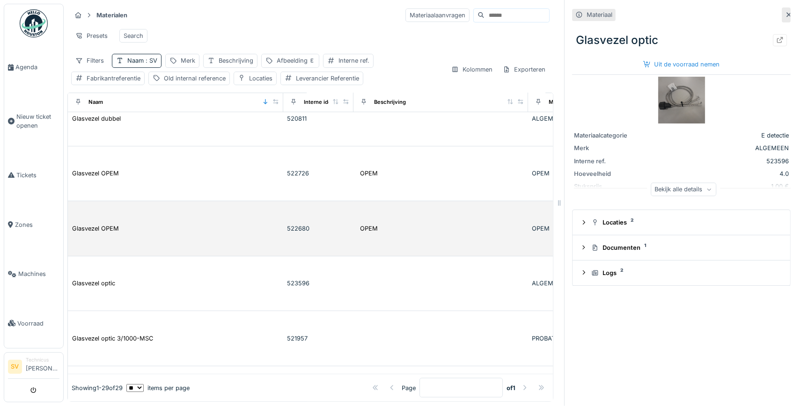
scroll to position [1007, 0]
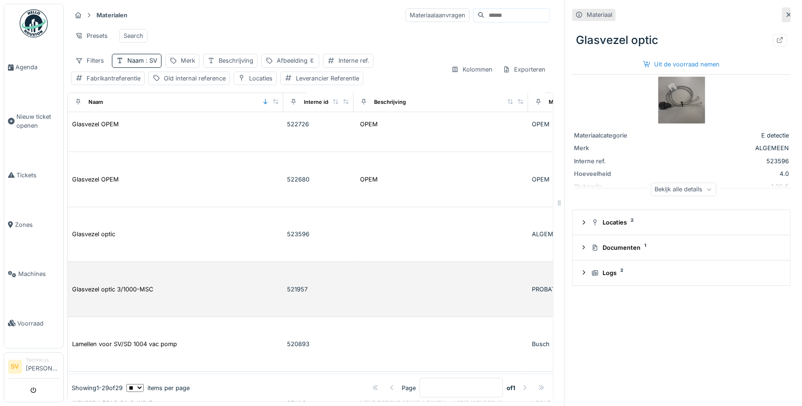
click at [178, 287] on div "Glasvezel optic 3/1000-MSC" at bounding box center [176, 290] width 208 height 10
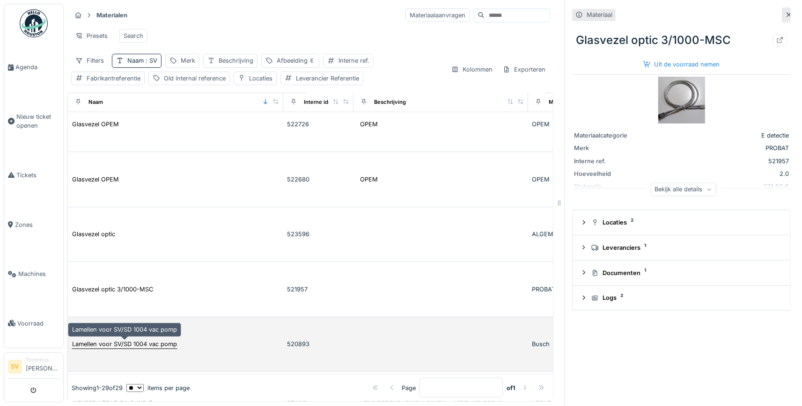
click at [172, 343] on div "Lamellen voor SV/SD 1004 vac pomp" at bounding box center [124, 344] width 105 height 9
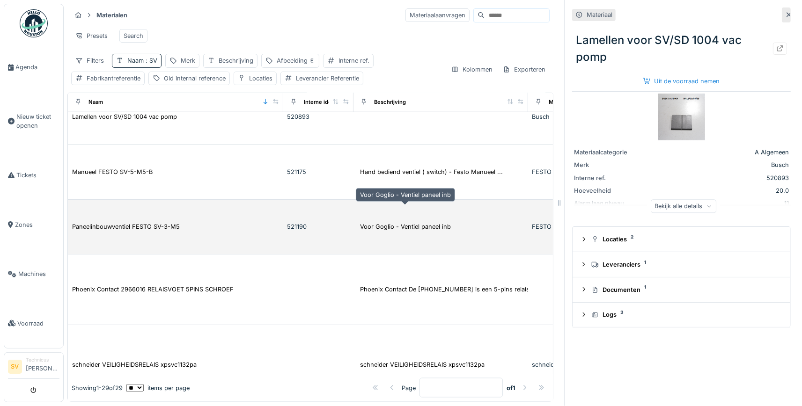
scroll to position [1269, 0]
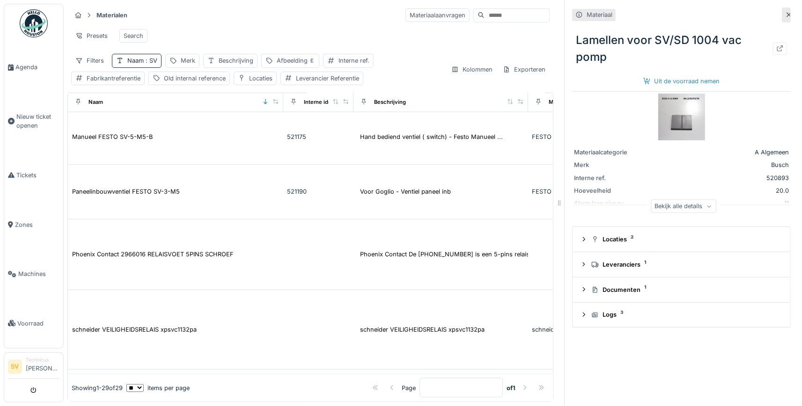
click at [789, 12] on div at bounding box center [788, 14] width 7 height 9
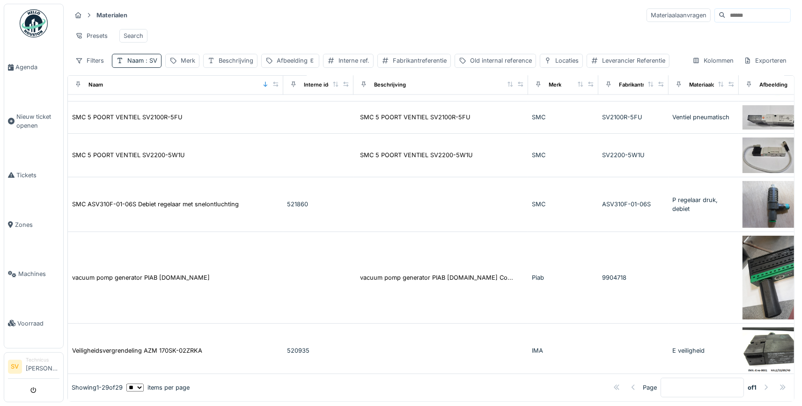
scroll to position [1524, 0]
